Goal: Check status: Verify the current state of an ongoing process or item

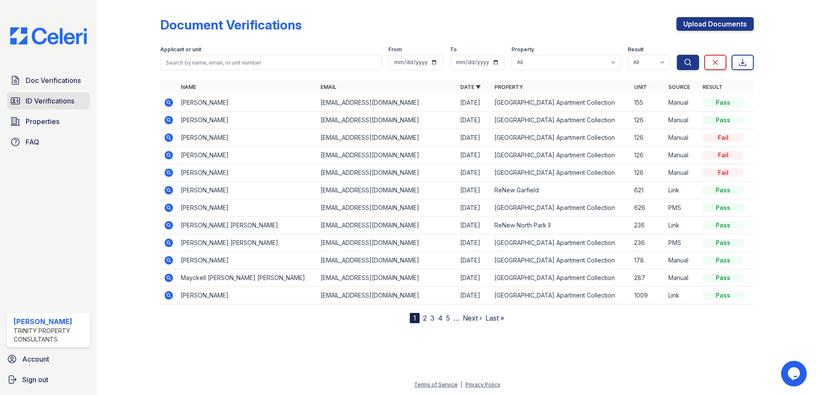
click at [60, 97] on span "ID Verifications" at bounding box center [50, 101] width 49 height 10
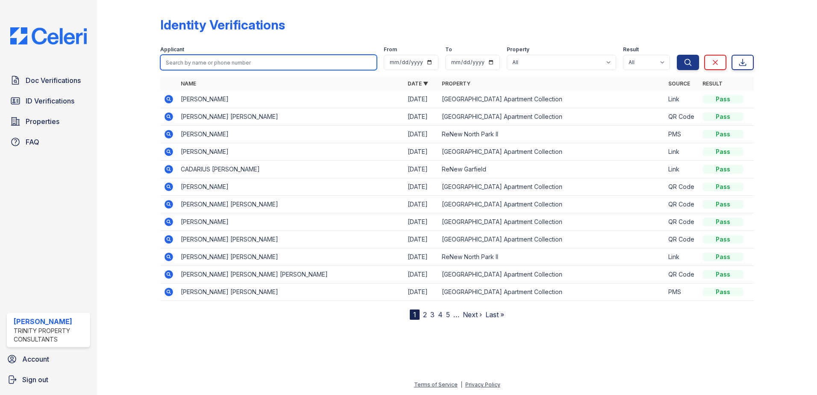
click at [188, 65] on input "search" at bounding box center [268, 62] width 217 height 15
click at [171, 239] on icon at bounding box center [168, 239] width 9 height 9
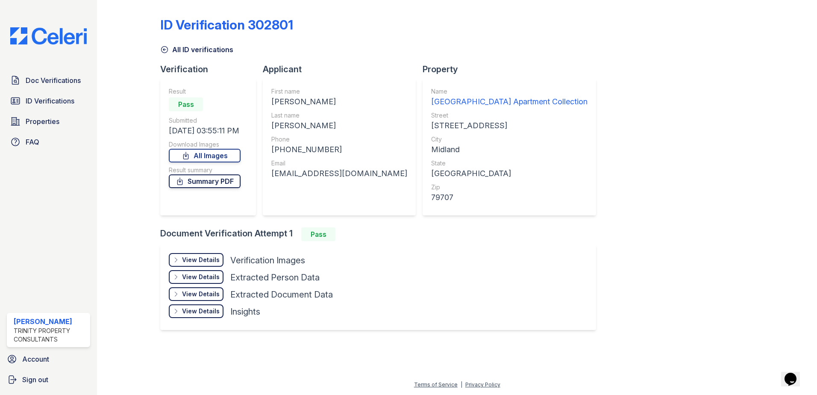
click at [229, 181] on link "Summary PDF" at bounding box center [205, 181] width 72 height 14
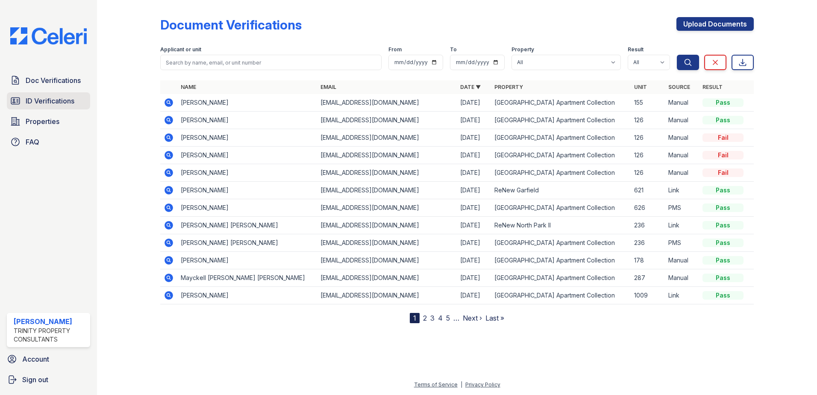
click at [47, 101] on span "ID Verifications" at bounding box center [50, 101] width 49 height 10
drag, startPoint x: 47, startPoint y: 101, endPoint x: 198, endPoint y: 64, distance: 155.3
click at [47, 101] on span "ID Verifications" at bounding box center [50, 101] width 49 height 10
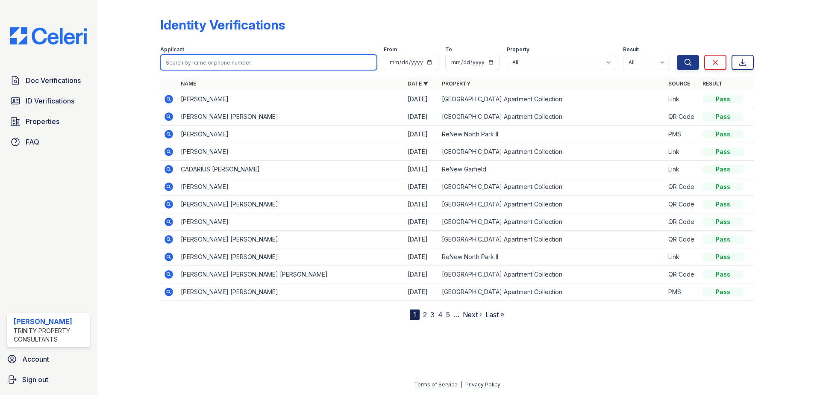
click at [209, 62] on input "search" at bounding box center [268, 62] width 217 height 15
type input "FULP"
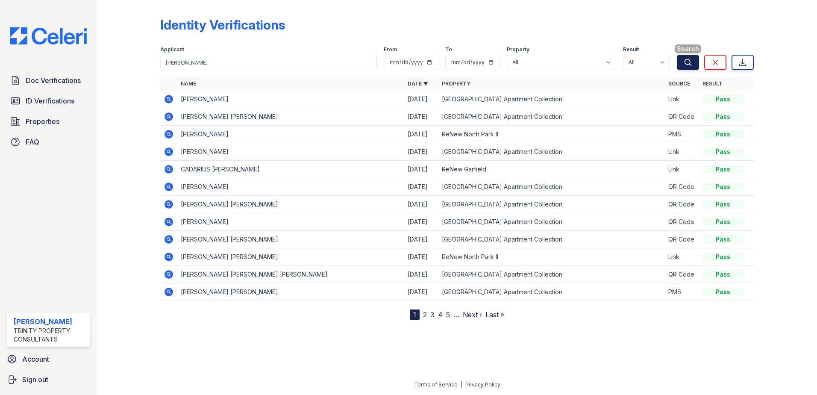
click at [693, 63] on button "Search" at bounding box center [688, 62] width 22 height 15
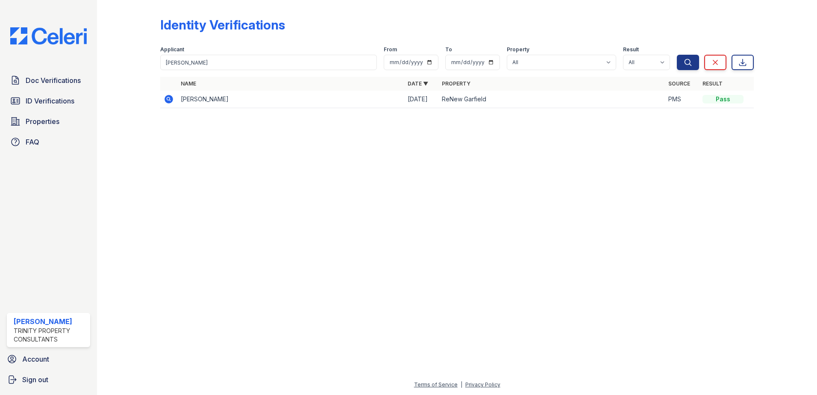
click at [164, 98] on icon at bounding box center [169, 99] width 10 height 10
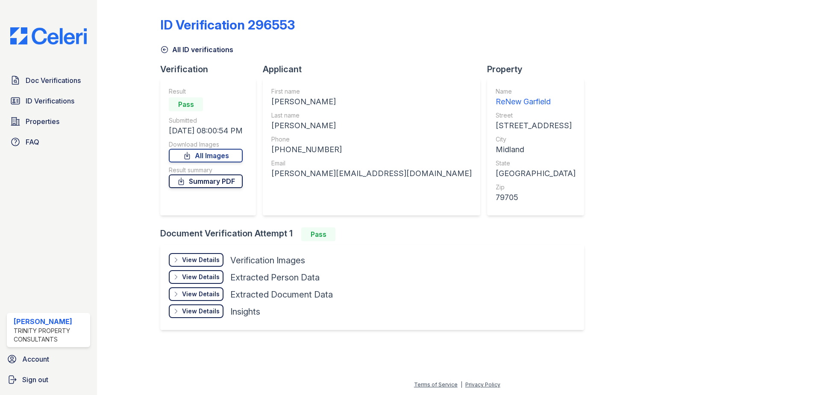
click at [208, 181] on link "Summary PDF" at bounding box center [206, 181] width 74 height 14
